Goal: Information Seeking & Learning: Learn about a topic

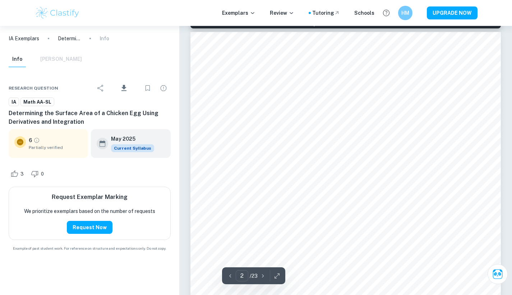
scroll to position [485, 0]
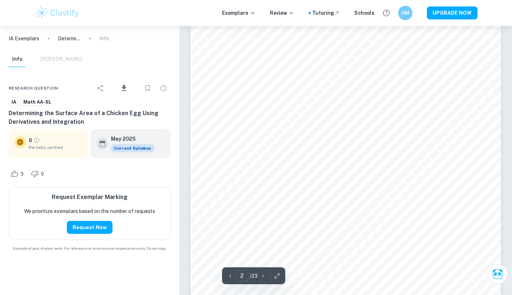
click at [257, 276] on p "/ 23" at bounding box center [254, 276] width 8 height 8
click at [263, 276] on icon "button" at bounding box center [262, 275] width 7 height 7
click at [34, 143] on div "6" at bounding box center [34, 140] width 11 height 8
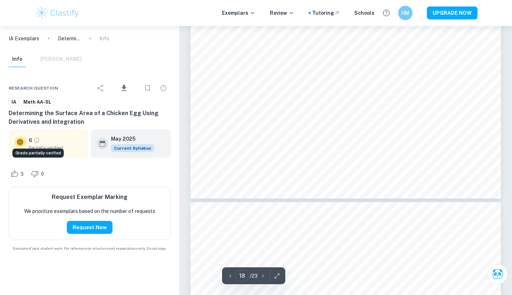
click at [36, 141] on icon "Grade partially verified" at bounding box center [36, 140] width 6 height 6
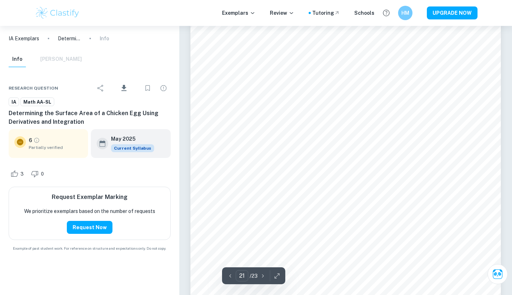
scroll to position [8418, 0]
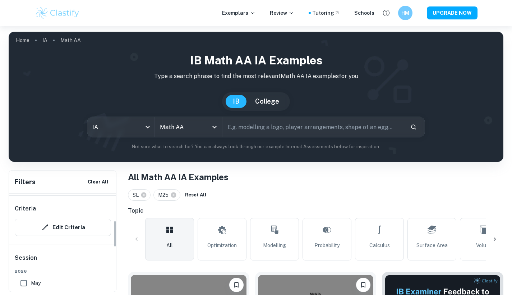
scroll to position [129, 0]
click at [25, 273] on input "May" at bounding box center [24, 278] width 14 height 14
checkbox input "false"
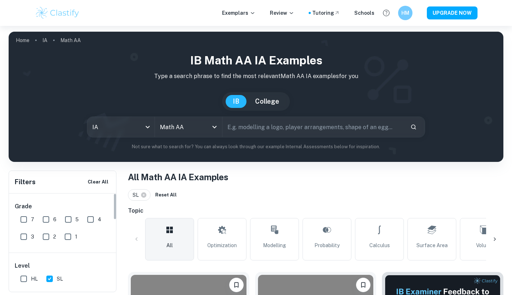
scroll to position [0, 0]
click at [27, 217] on input "7" at bounding box center [24, 219] width 14 height 14
checkbox input "true"
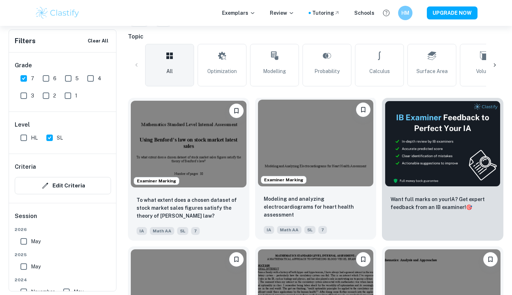
scroll to position [177, 0]
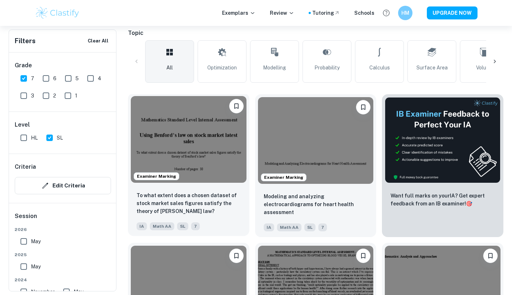
click at [197, 161] on img at bounding box center [189, 139] width 116 height 87
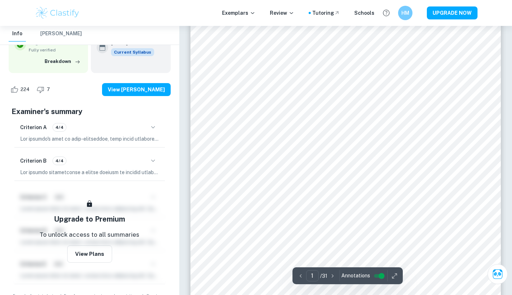
scroll to position [133, 0]
click at [323, 274] on p "/ 31" at bounding box center [323, 276] width 7 height 8
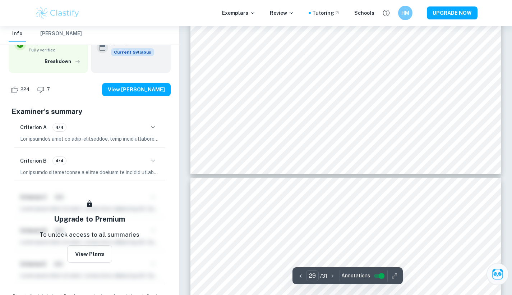
type input "28"
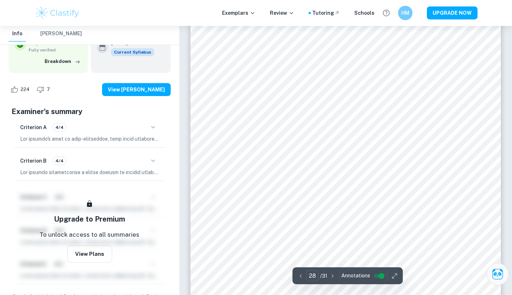
scroll to position [12148, 0]
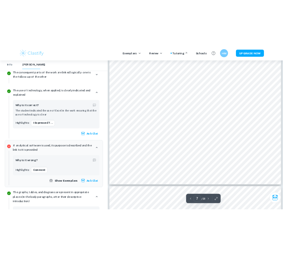
scroll to position [2880, 0]
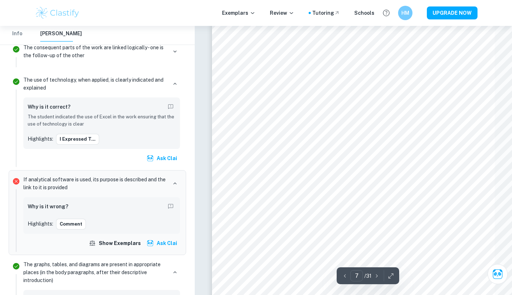
type input "8"
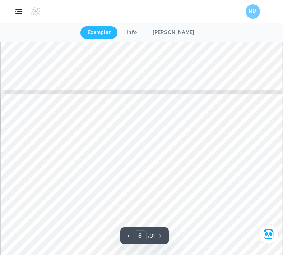
scroll to position [2763, 0]
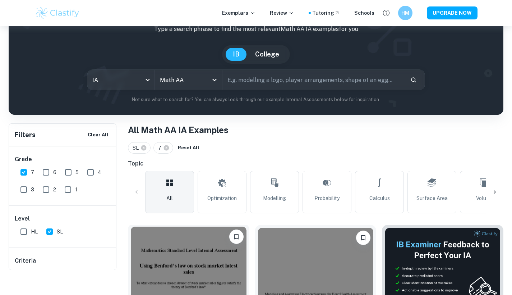
scroll to position [48, 0]
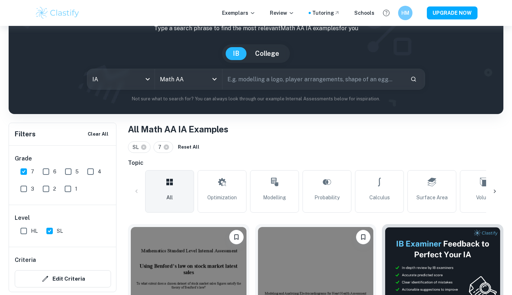
click at [494, 192] on icon at bounding box center [494, 191] width 7 height 7
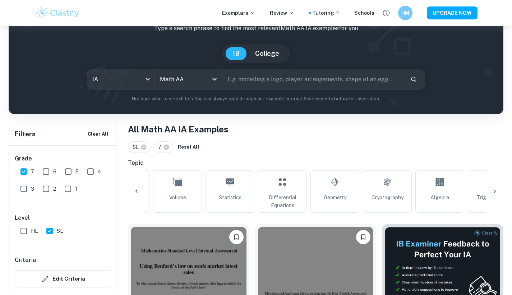
scroll to position [0, 337]
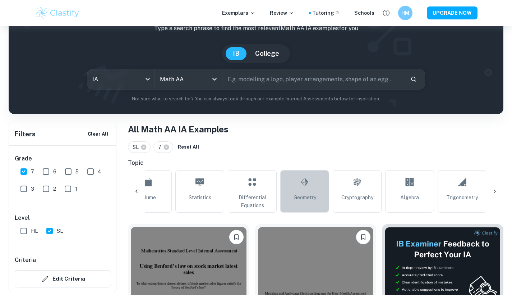
click at [305, 194] on span "Geometry" at bounding box center [305, 197] width 23 height 8
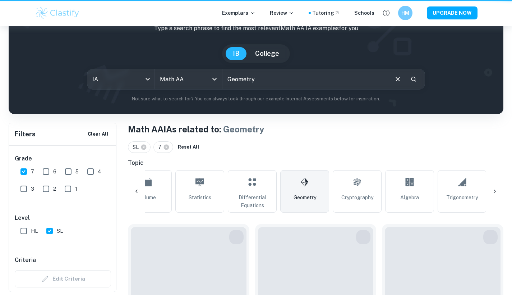
type input "Geometry"
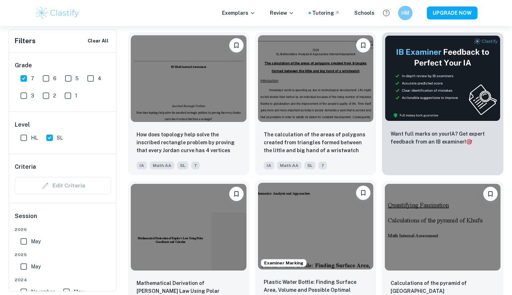
scroll to position [218, 0]
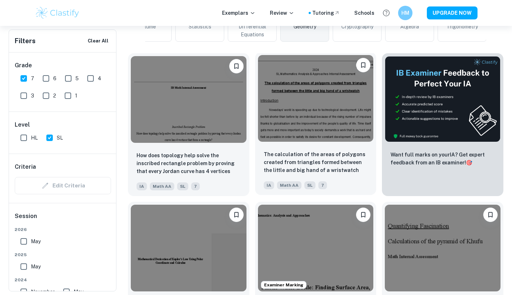
click at [337, 131] on img at bounding box center [316, 98] width 116 height 87
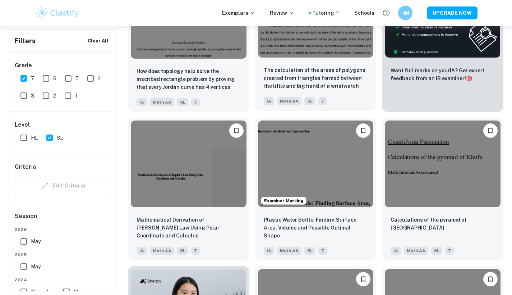
scroll to position [312, 0]
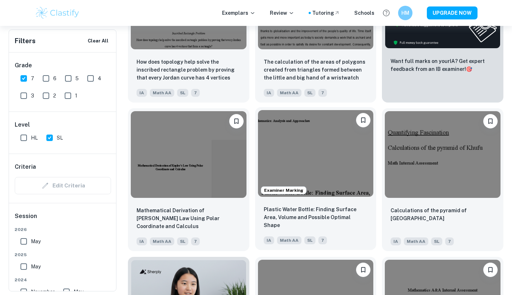
click at [345, 210] on p "Plastic Water Bottle: Finding Surface Area, Volume and Possible Optimal Shape" at bounding box center [316, 217] width 104 height 24
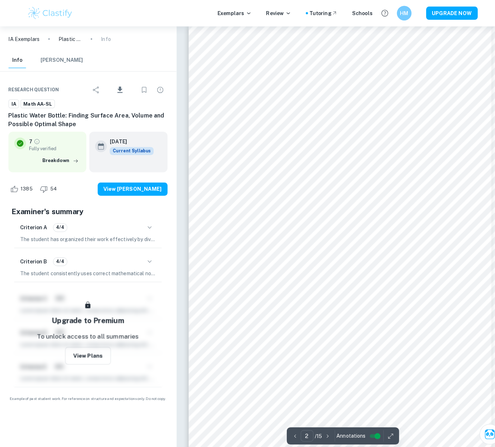
scroll to position [468, 0]
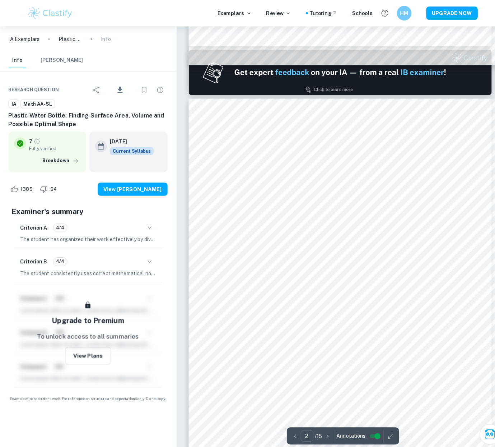
type input "1"
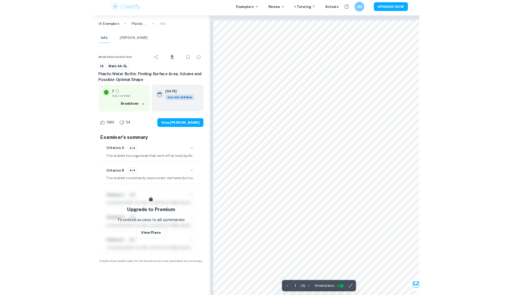
scroll to position [3, 0]
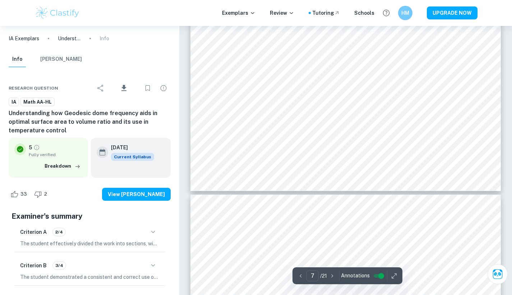
scroll to position [2655, 0]
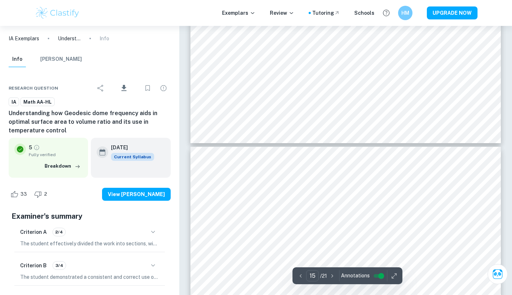
type input "16"
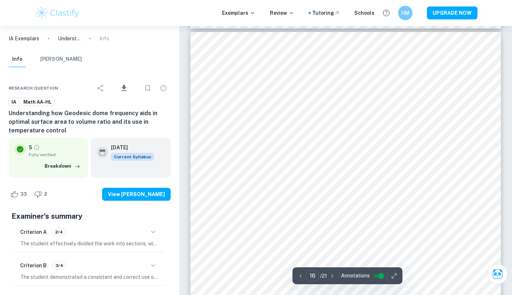
scroll to position [6316, 0]
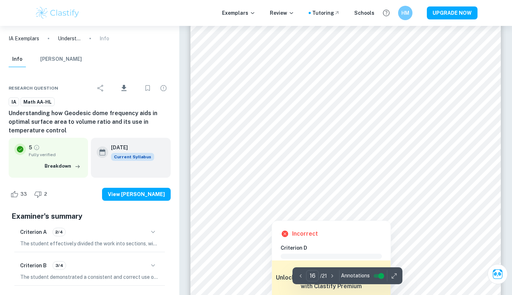
click at [384, 140] on div at bounding box center [390, 143] width 148 height 11
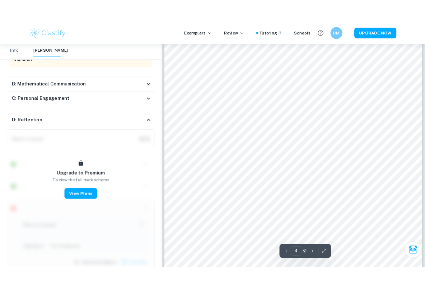
scroll to position [1297, 0]
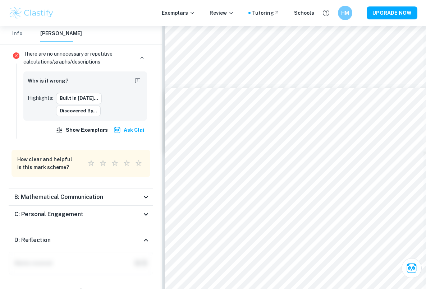
type input "5"
